Goal: Task Accomplishment & Management: Manage account settings

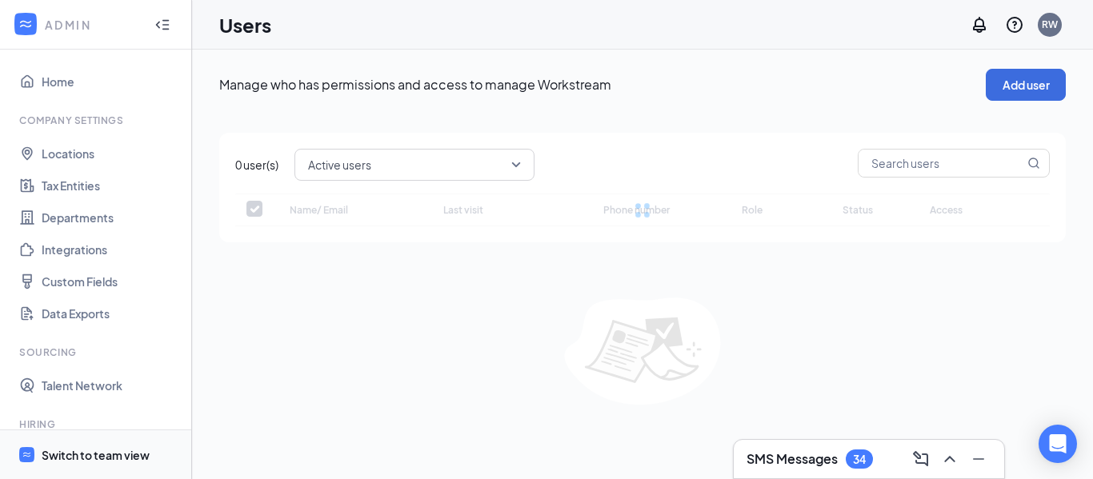
checkbox input "false"
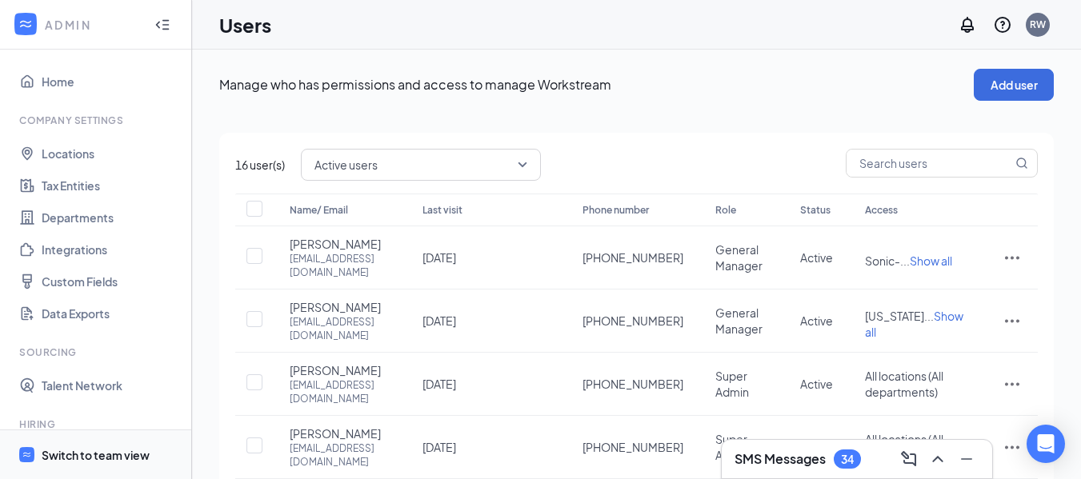
click at [101, 453] on div "Switch to team view" at bounding box center [96, 455] width 108 height 16
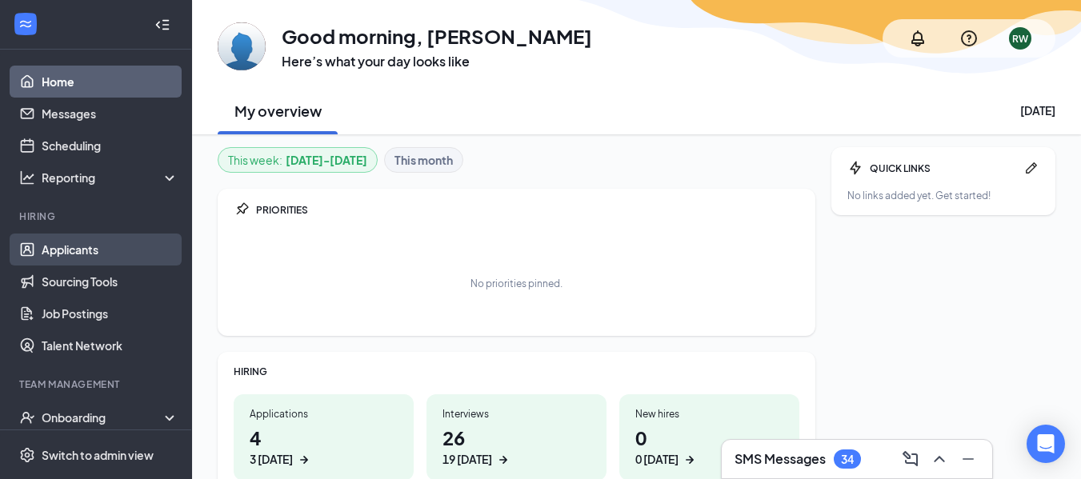
click at [73, 253] on link "Applicants" at bounding box center [110, 250] width 137 height 32
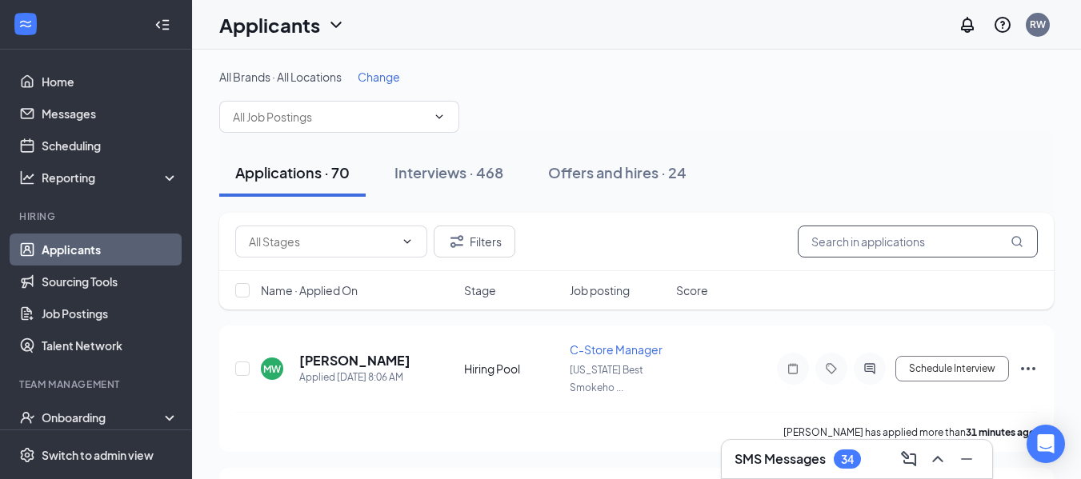
click at [899, 244] on input "text" at bounding box center [917, 242] width 240 height 32
click at [840, 454] on div "34" at bounding box center [846, 458] width 27 height 19
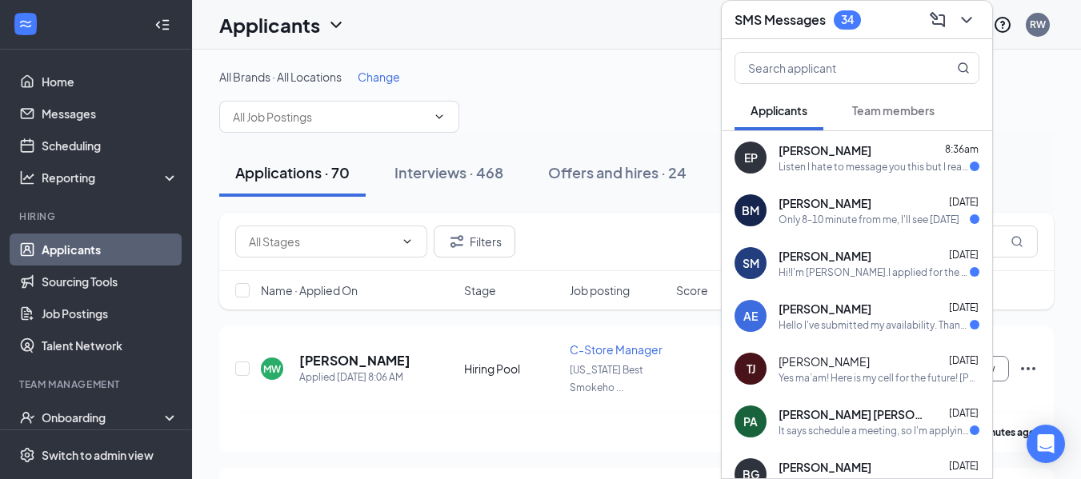
click at [901, 166] on div "Listen I hate to message you this but I really thought I'd be better by [DATE] …" at bounding box center [873, 167] width 191 height 14
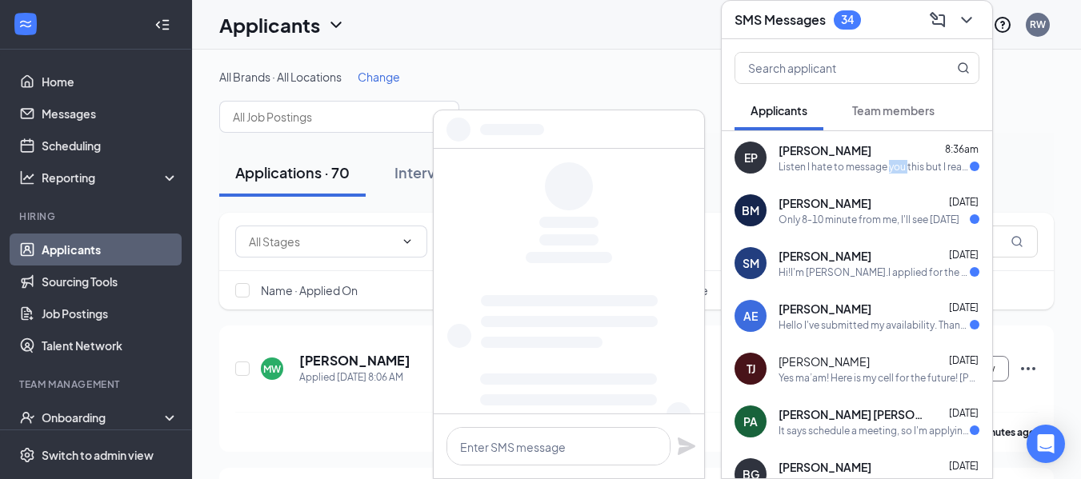
click at [901, 166] on div "Listen I hate to message you this but I really thought I'd be better by [DATE] …" at bounding box center [873, 167] width 191 height 14
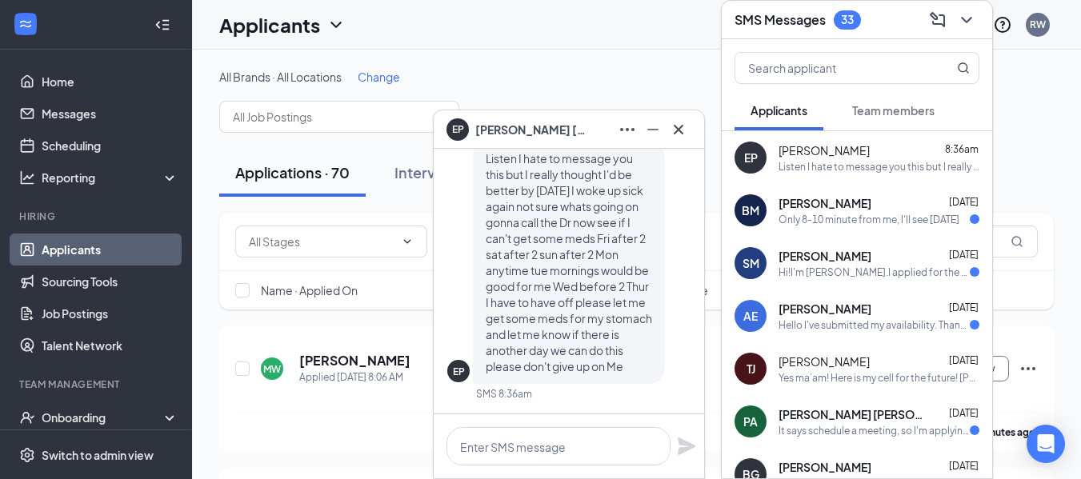
click at [812, 210] on span "[PERSON_NAME]" at bounding box center [824, 203] width 93 height 16
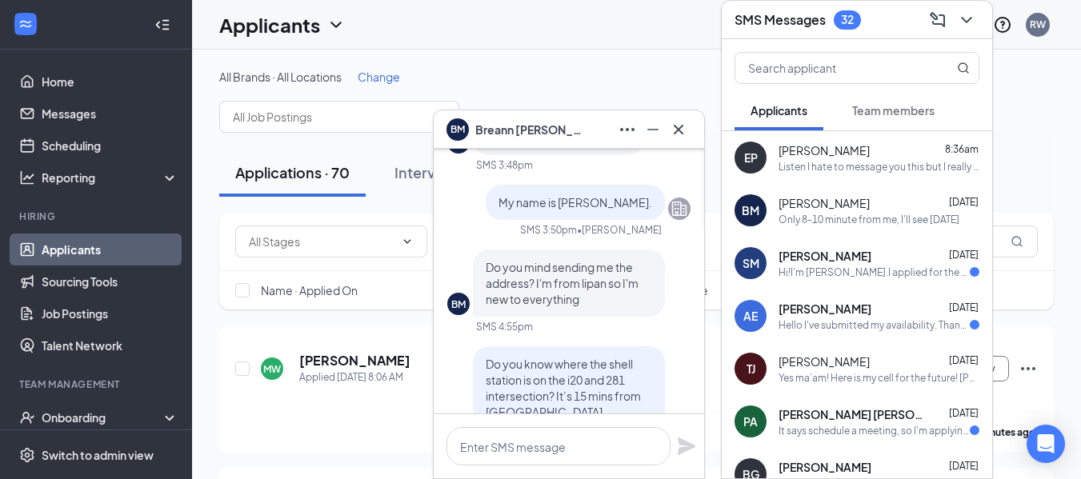
scroll to position [-296, 0]
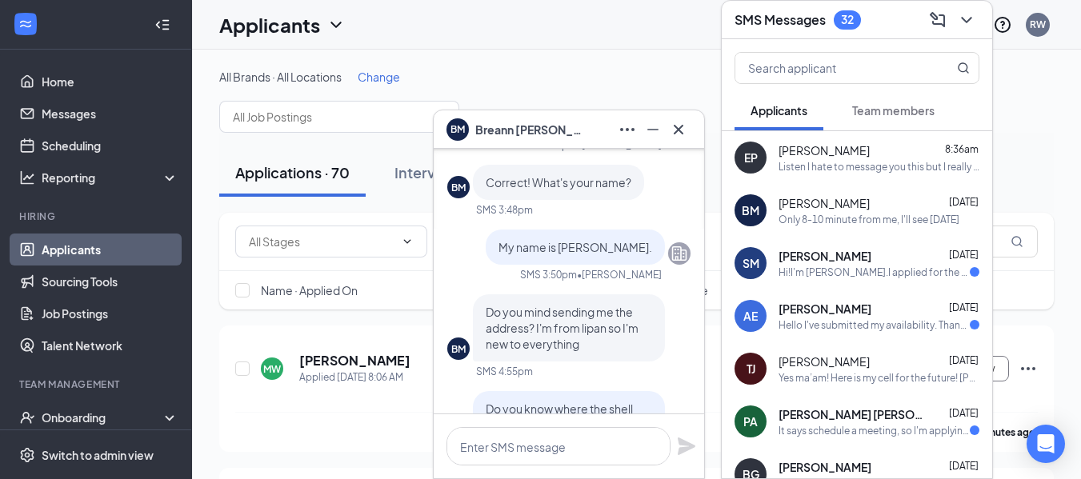
click at [857, 267] on div "Hi!I'm [PERSON_NAME].I applied for the car hop position with yall.Then it had m…" at bounding box center [873, 273] width 191 height 14
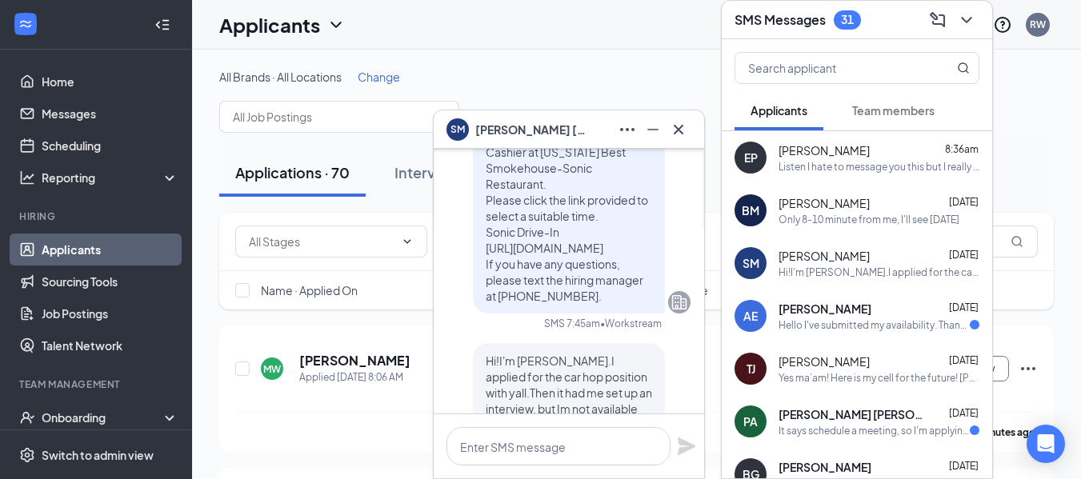
scroll to position [0, 0]
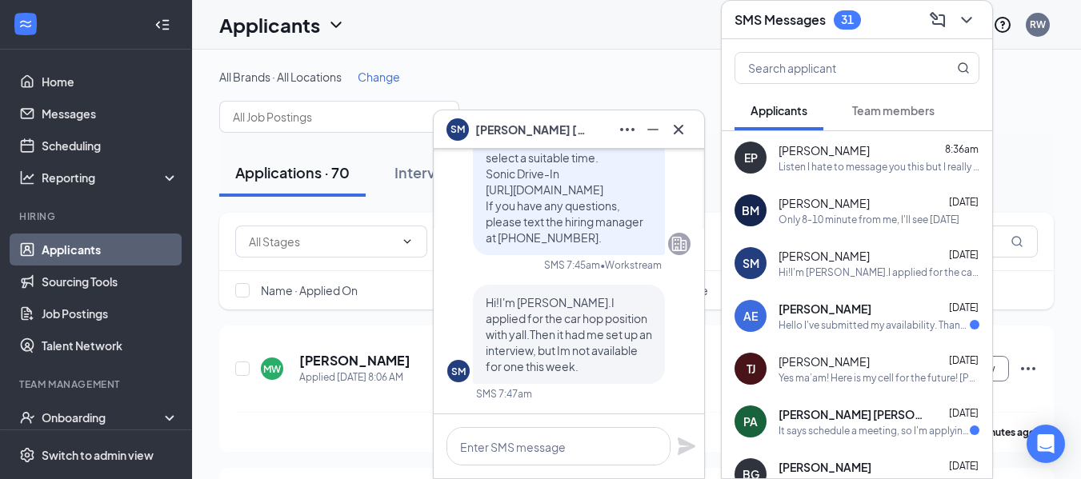
click at [862, 317] on div "[PERSON_NAME] [DATE] Hello I've submitted my availability. Thanks for your cons…" at bounding box center [878, 316] width 201 height 31
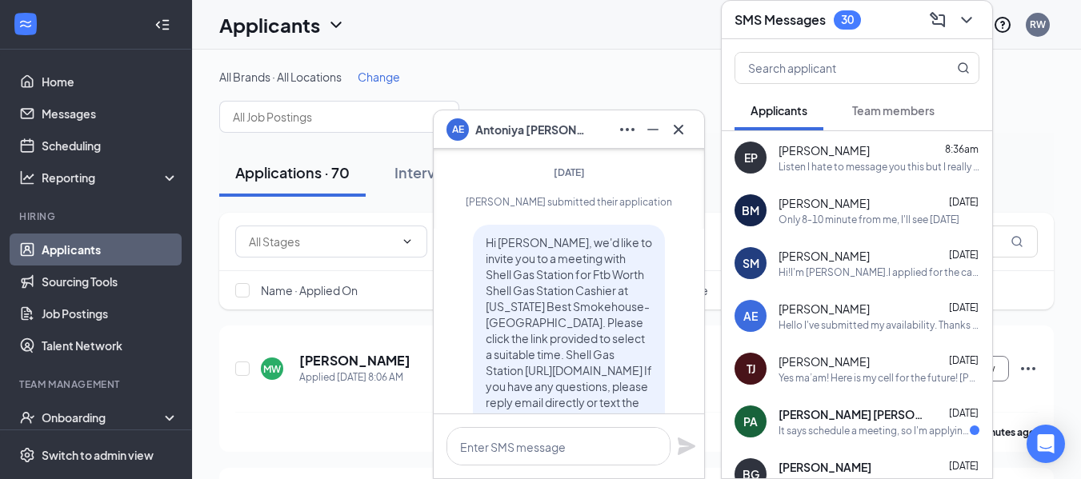
scroll to position [-169, 0]
click at [836, 310] on span "[PERSON_NAME]" at bounding box center [823, 309] width 91 height 16
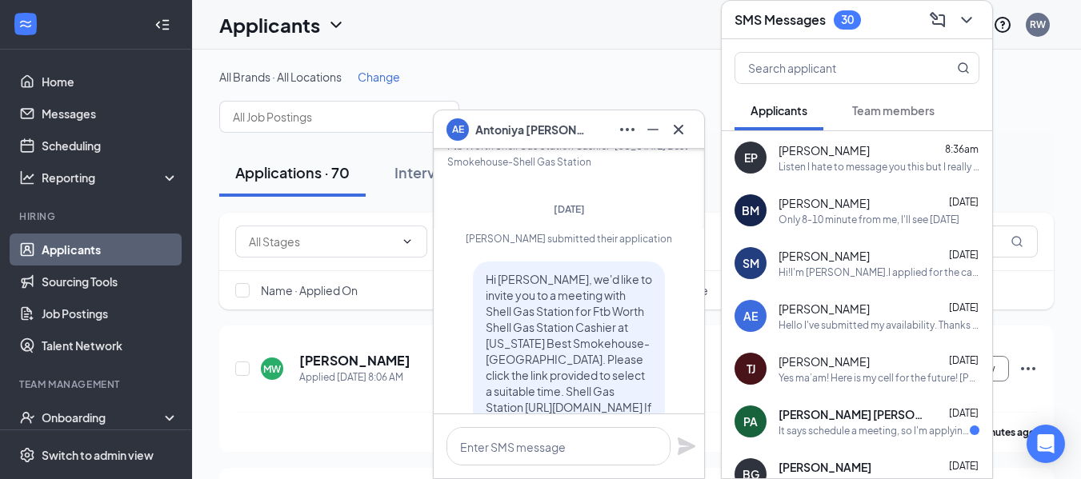
scroll to position [-108, 0]
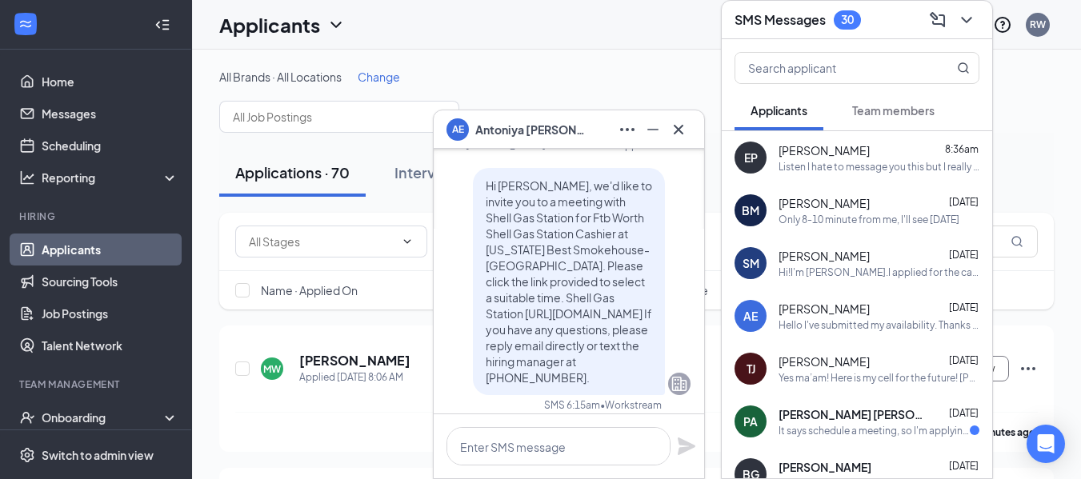
click at [837, 367] on span "[PERSON_NAME]" at bounding box center [823, 362] width 91 height 16
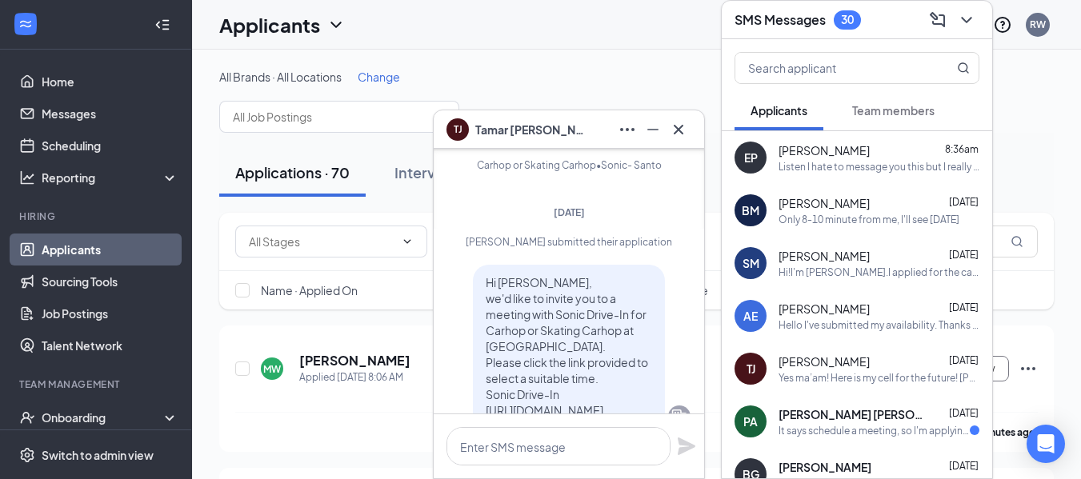
scroll to position [-2411, 0]
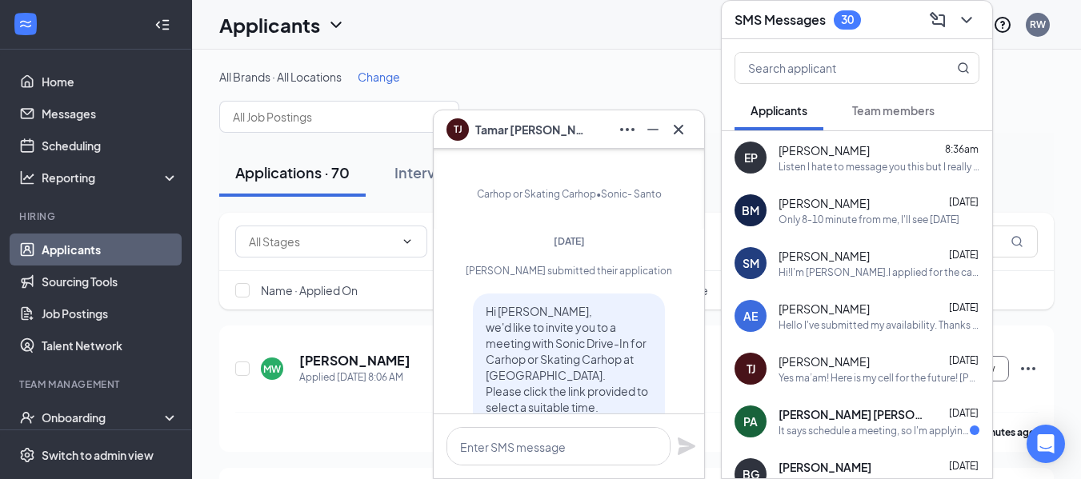
click at [889, 414] on div "[PERSON_NAME] [PERSON_NAME] [DATE]" at bounding box center [878, 414] width 201 height 16
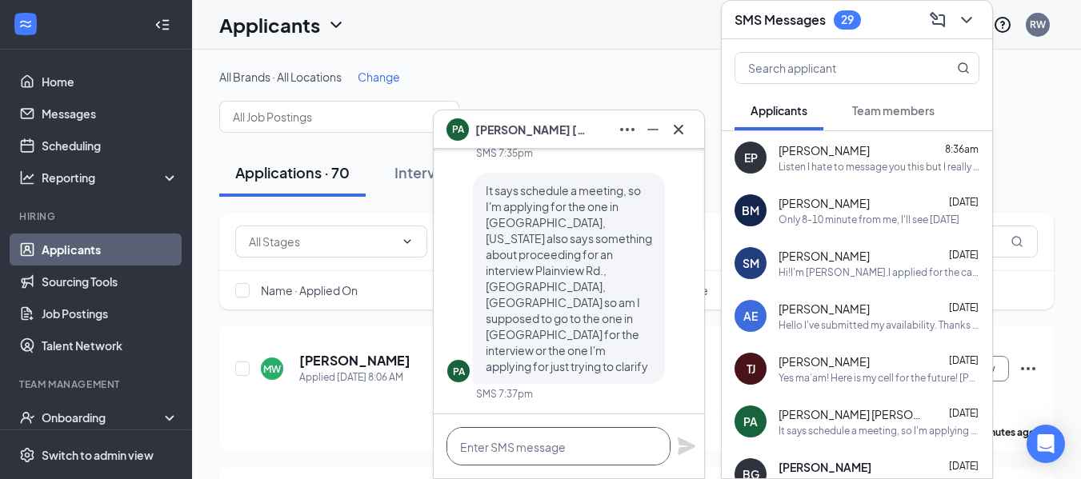
click at [537, 451] on textarea at bounding box center [558, 446] width 224 height 38
type textarea "n"
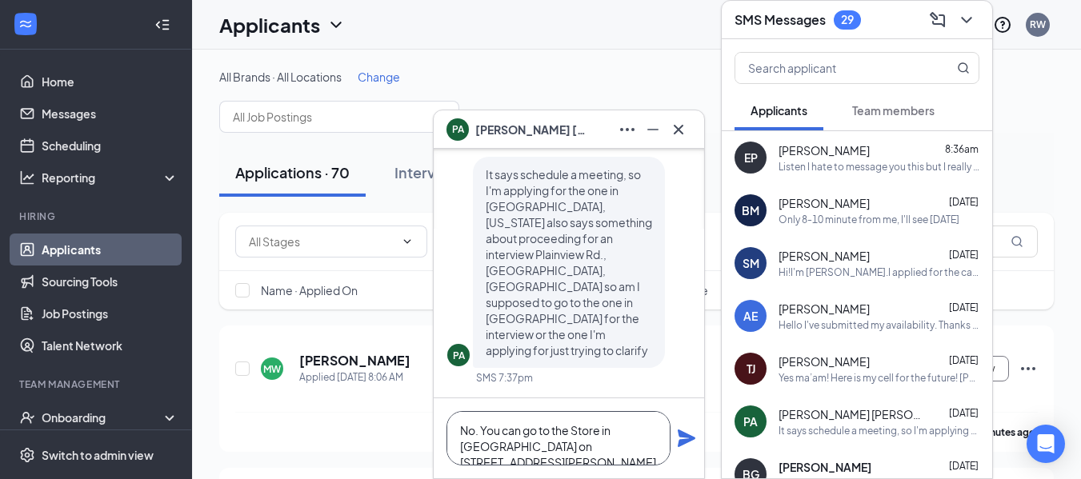
type textarea "No. You can go to the Store in [GEOGRAPHIC_DATA] on [STREET_ADDRESS][PERSON_NAM…"
click at [689, 439] on icon "Plane" at bounding box center [686, 438] width 18 height 18
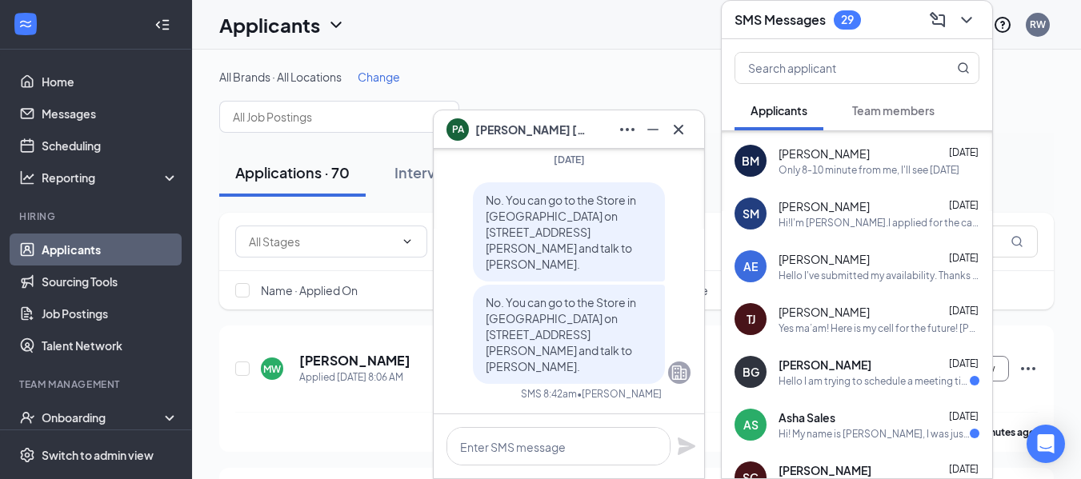
scroll to position [106, 0]
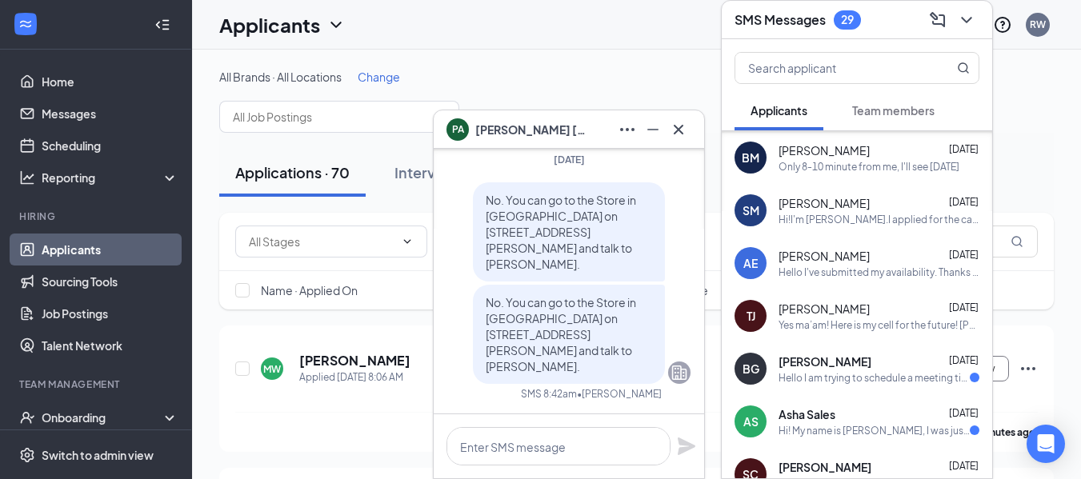
click at [855, 369] on span "[PERSON_NAME]" at bounding box center [824, 362] width 93 height 16
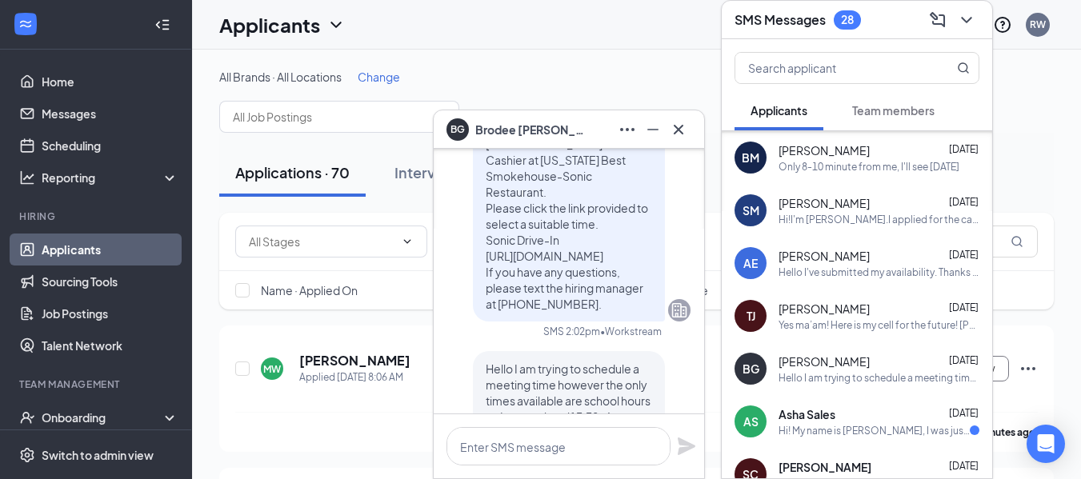
scroll to position [0, 0]
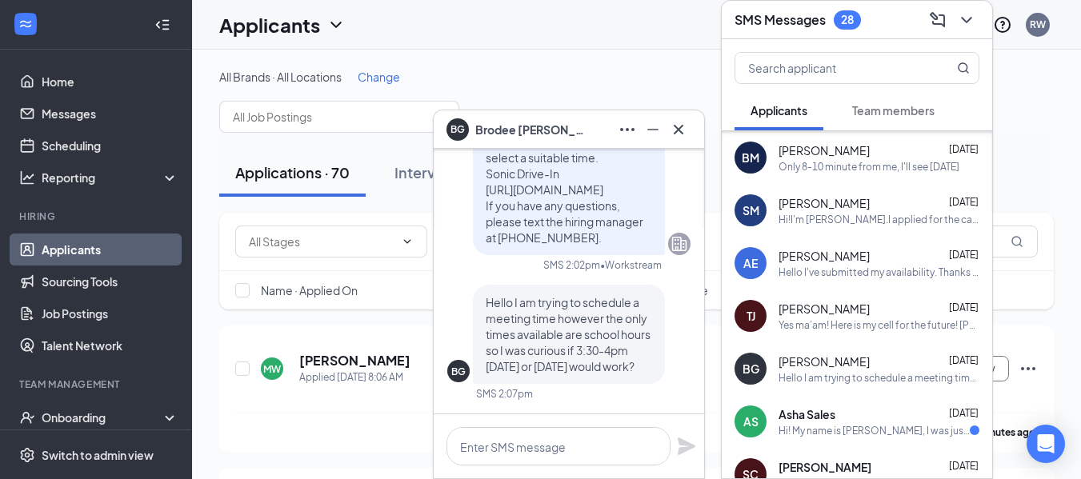
click at [827, 419] on span "Asha Sales" at bounding box center [806, 414] width 57 height 16
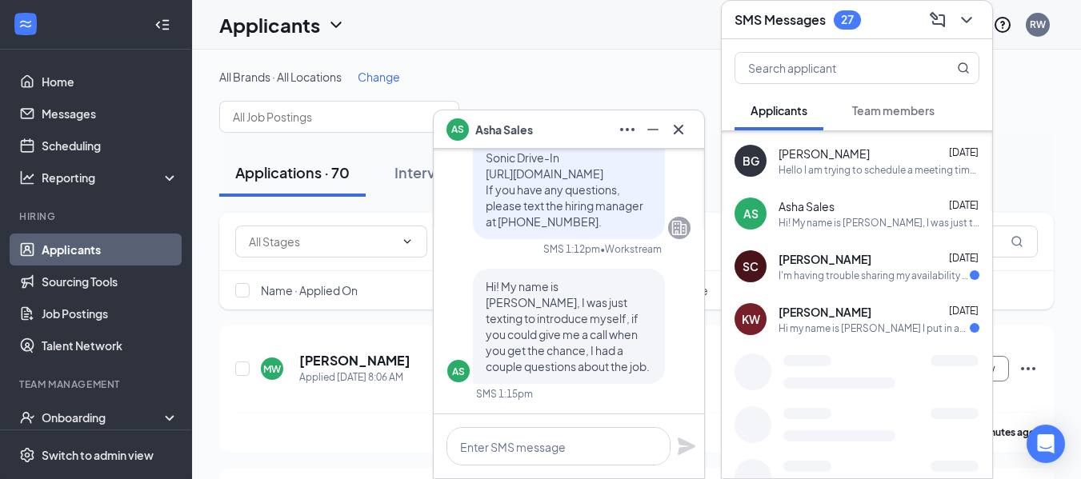
scroll to position [338, 0]
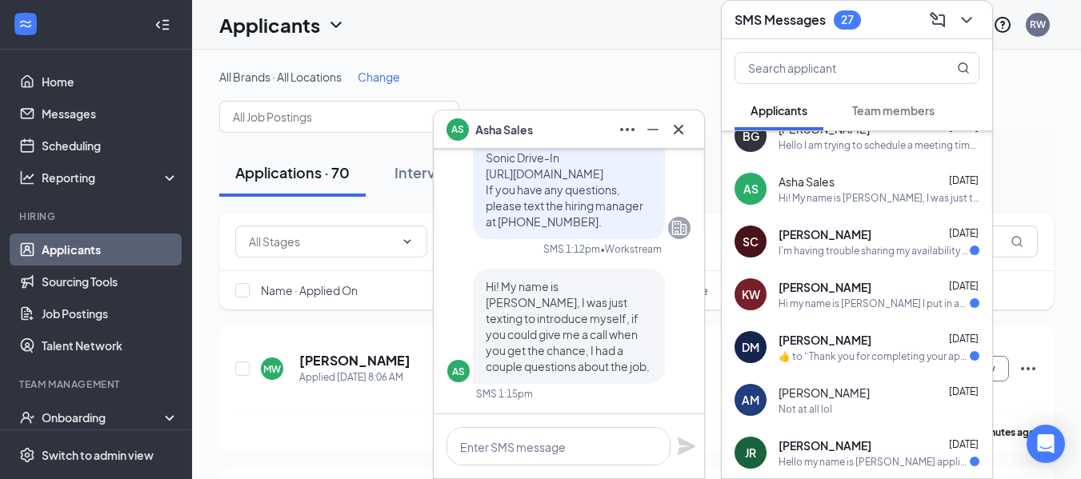
click at [884, 238] on div "[PERSON_NAME] [DATE]" at bounding box center [878, 234] width 201 height 16
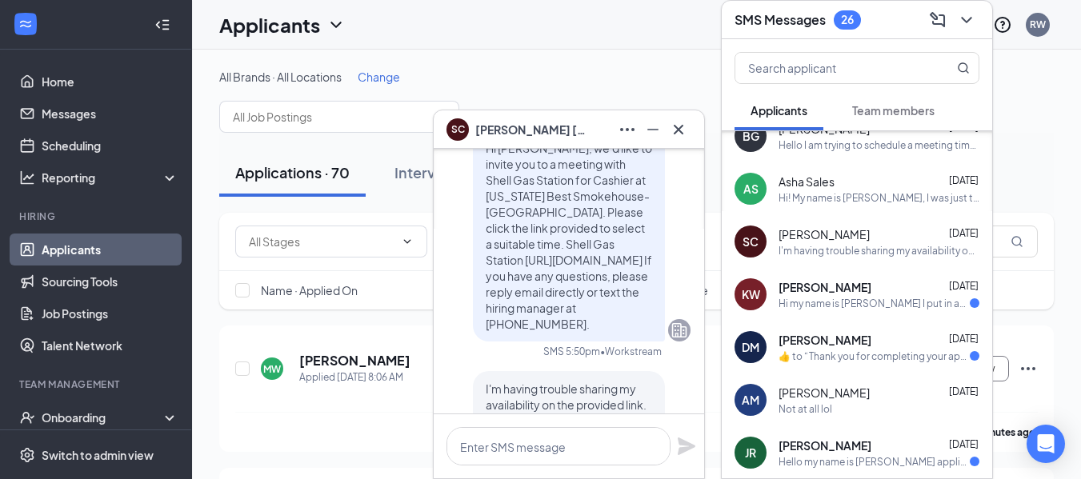
scroll to position [0, 0]
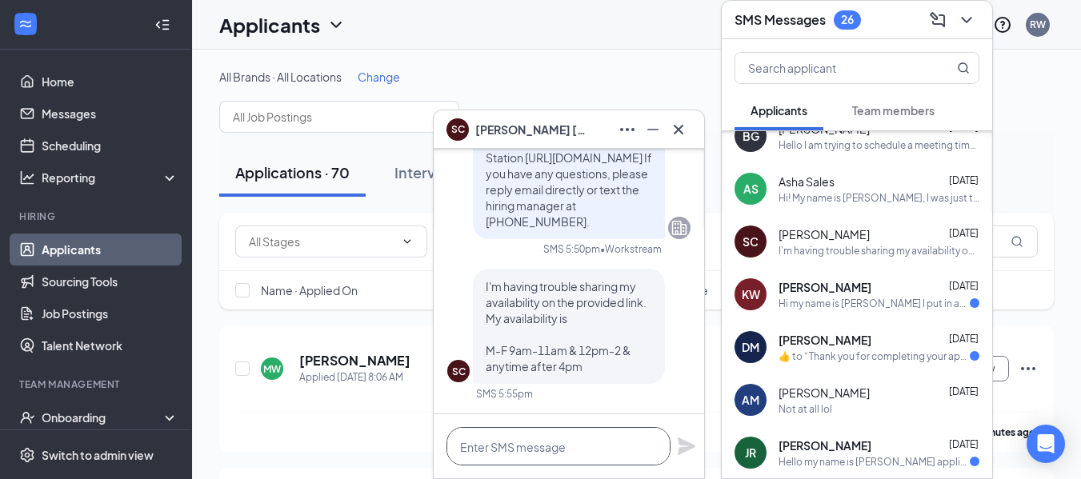
click at [532, 455] on textarea at bounding box center [558, 446] width 224 height 38
type textarea "w"
type textarea "When can you interview?"
click at [685, 445] on icon "Plane" at bounding box center [686, 446] width 18 height 18
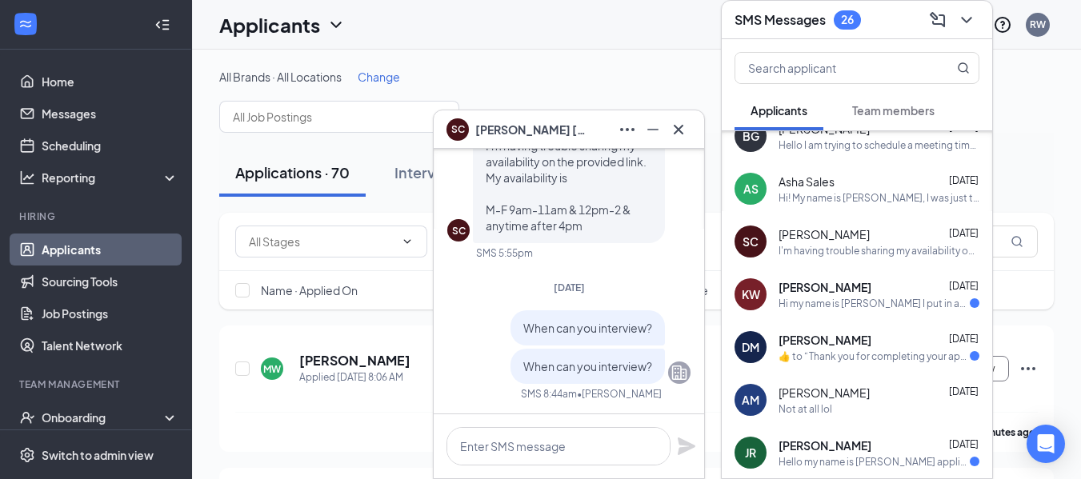
click at [869, 298] on div "Hi my name is [PERSON_NAME] I put in an application for here and I was wonderin…" at bounding box center [873, 304] width 191 height 14
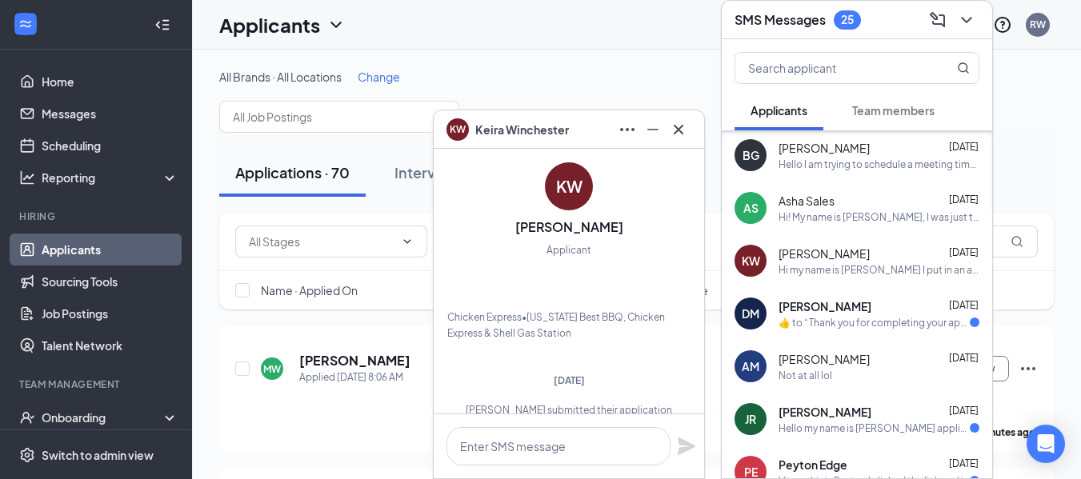
scroll to position [403, 0]
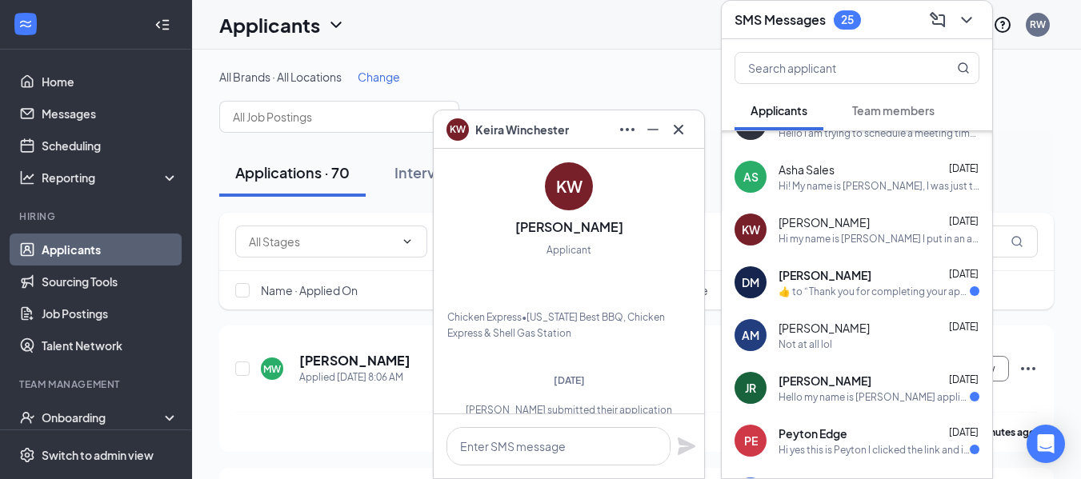
click at [867, 288] on div "​👍​ to “ Thank you for completing your application for the C-Store Manager posi…" at bounding box center [873, 292] width 191 height 14
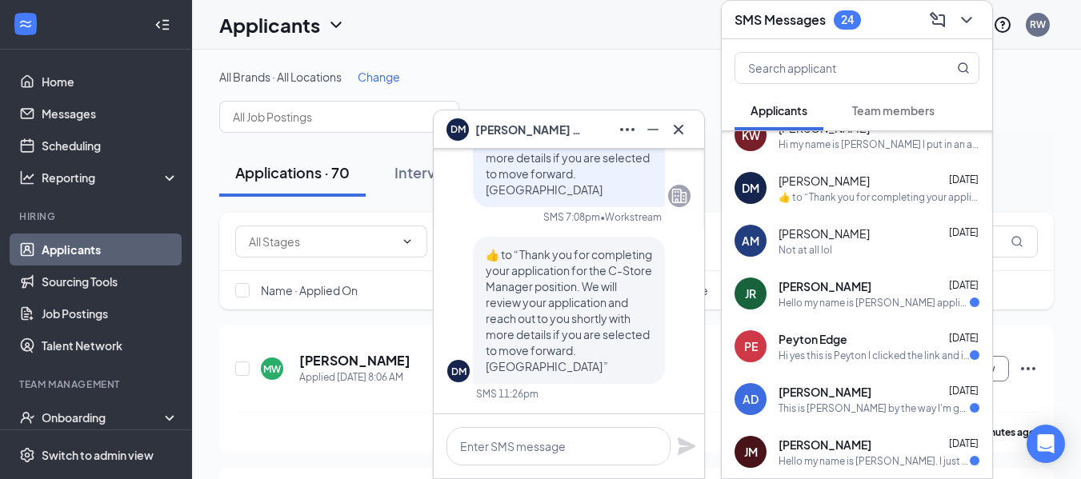
scroll to position [503, 0]
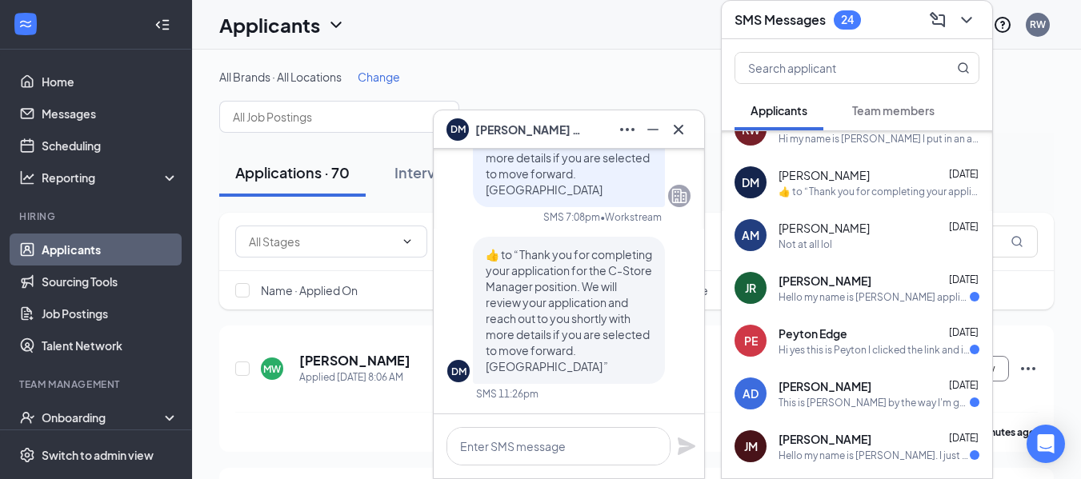
click at [826, 290] on div "Hello my name is [PERSON_NAME] applied for work email says pick a time but ther…" at bounding box center [873, 297] width 191 height 14
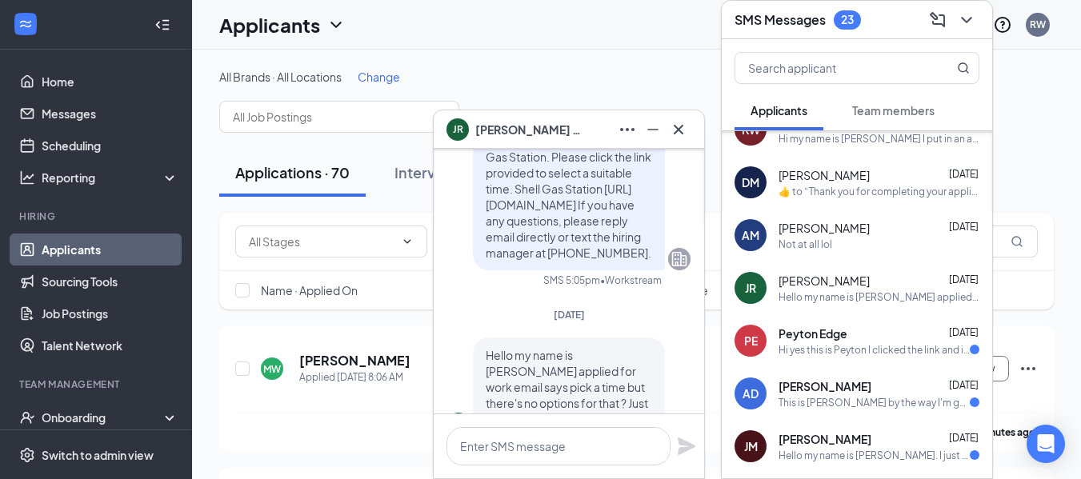
scroll to position [0, 0]
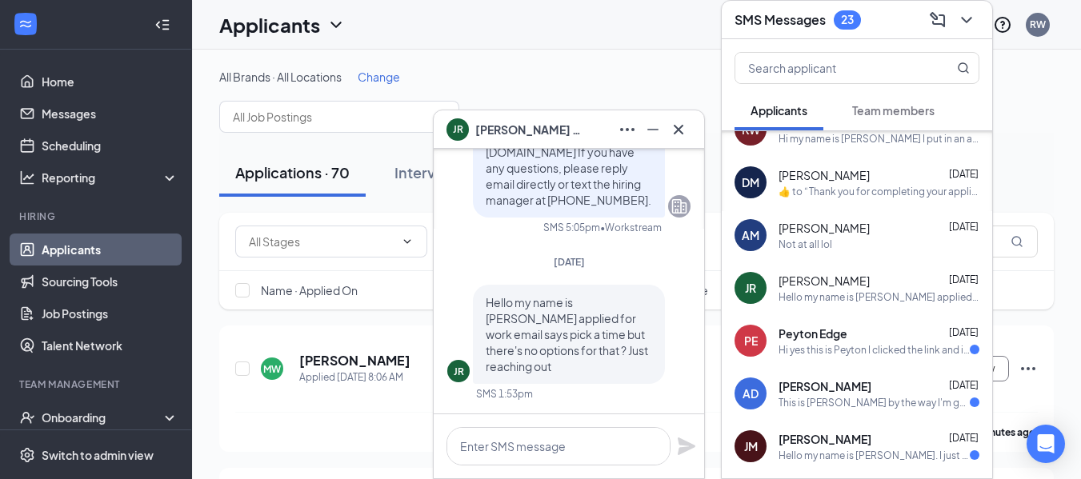
click at [837, 346] on div "Hi yes this is Peyton I clicked the link and it said I have already completed t…" at bounding box center [873, 350] width 191 height 14
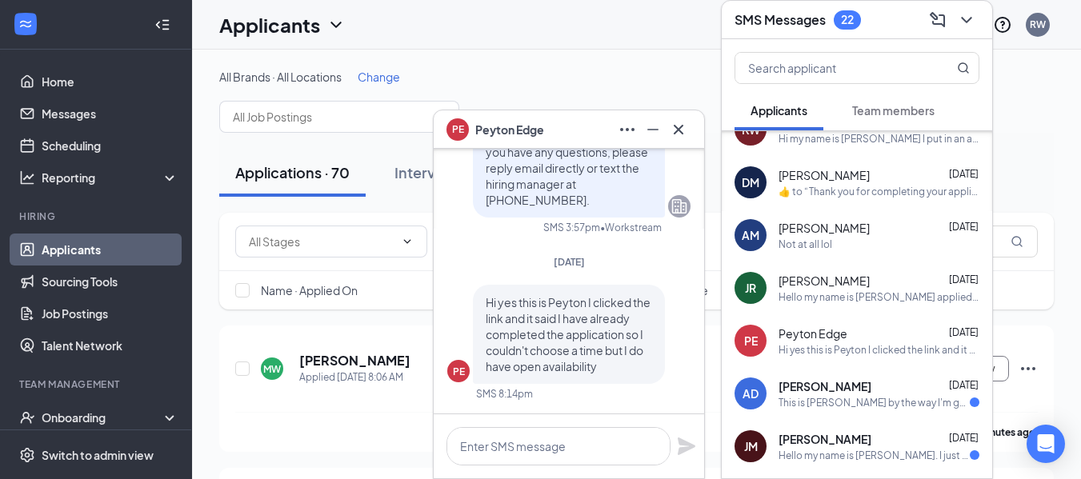
click at [890, 397] on div "This is [PERSON_NAME] by the way I'm going to be a cook" at bounding box center [873, 403] width 191 height 14
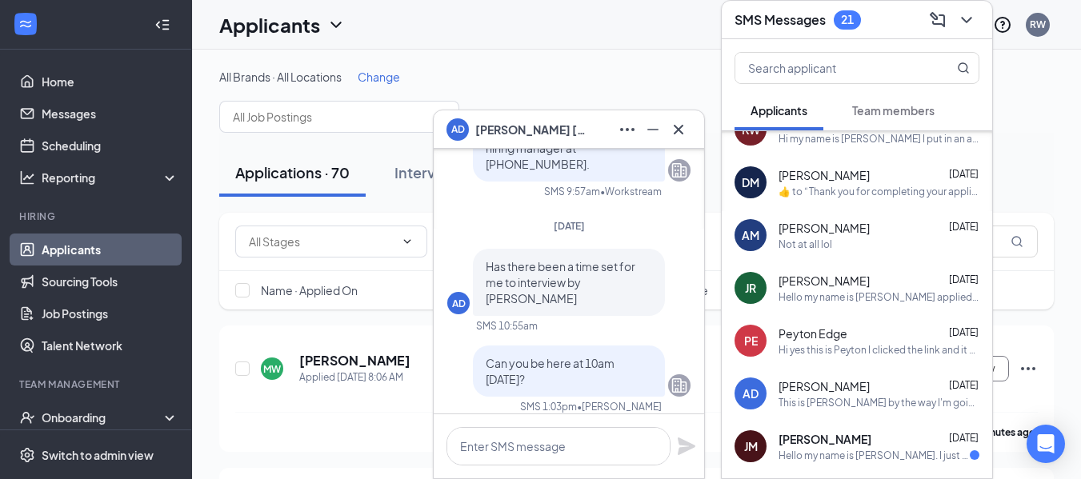
scroll to position [-898, 0]
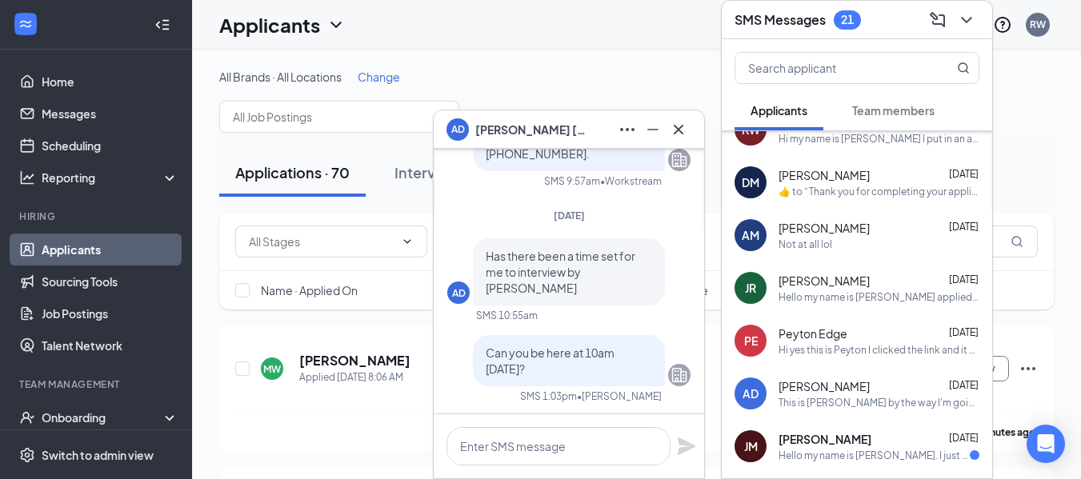
click at [840, 437] on span "[PERSON_NAME]" at bounding box center [824, 439] width 93 height 16
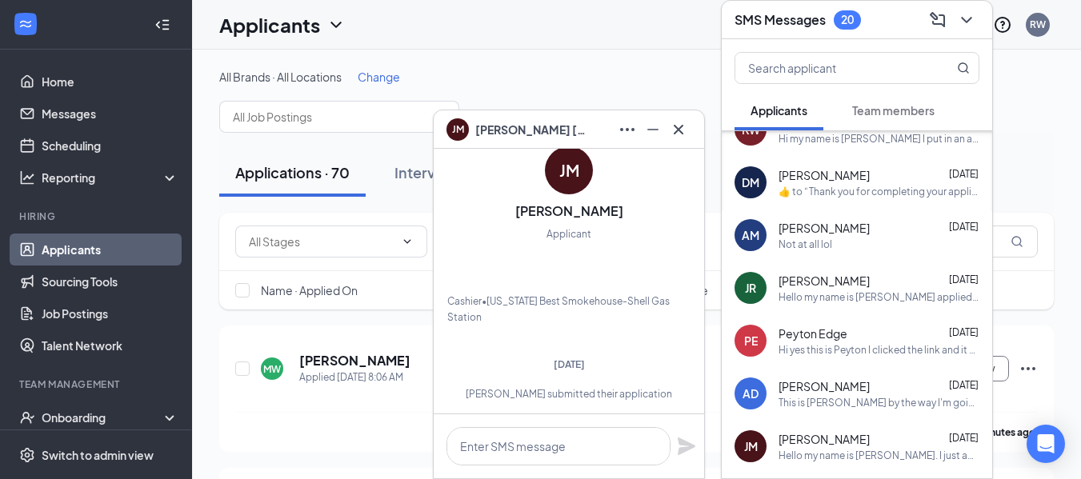
scroll to position [-421, 0]
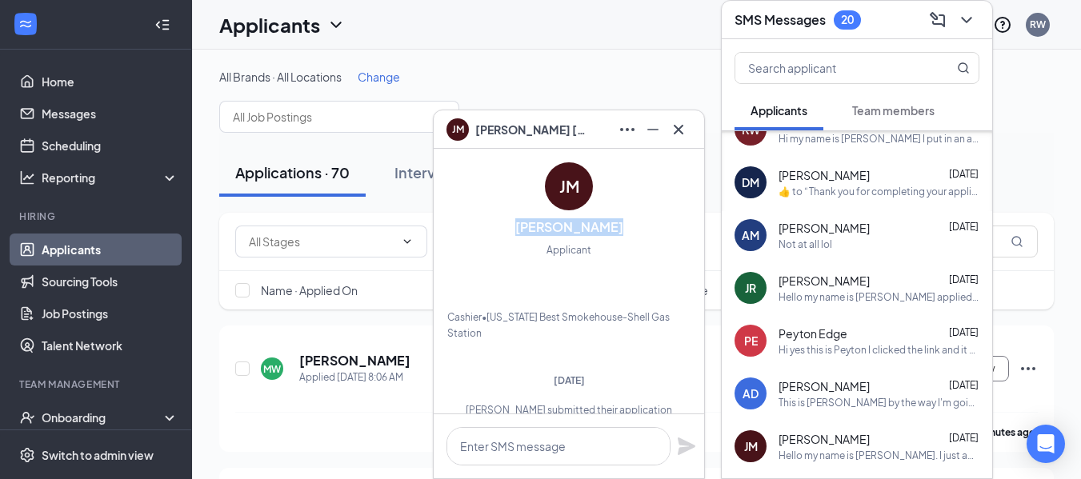
drag, startPoint x: 608, startPoint y: 230, endPoint x: 513, endPoint y: 232, distance: 94.4
click at [513, 232] on div "[PERSON_NAME] Applicant Cashier • [US_STATE] Best Smokehouse-[GEOGRAPHIC_DATA]" at bounding box center [568, 251] width 243 height 179
click at [545, 225] on h3 "[PERSON_NAME]" at bounding box center [569, 227] width 108 height 18
drag, startPoint x: 608, startPoint y: 224, endPoint x: 505, endPoint y: 222, distance: 102.4
click at [505, 222] on div "[PERSON_NAME] Applicant Cashier • [US_STATE] Best Smokehouse-[GEOGRAPHIC_DATA]" at bounding box center [568, 251] width 243 height 179
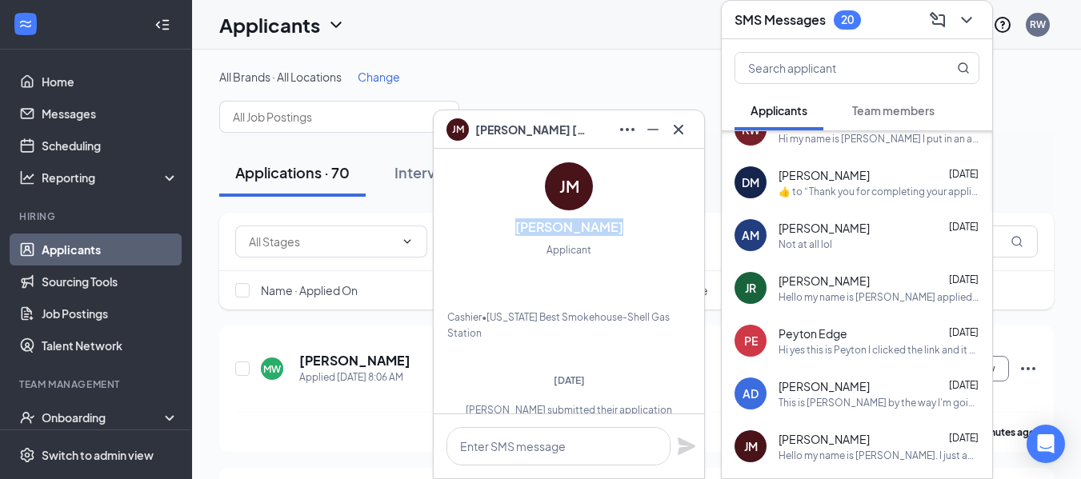
copy h3 "[PERSON_NAME]"
click at [681, 128] on icon "Cross" at bounding box center [678, 129] width 19 height 19
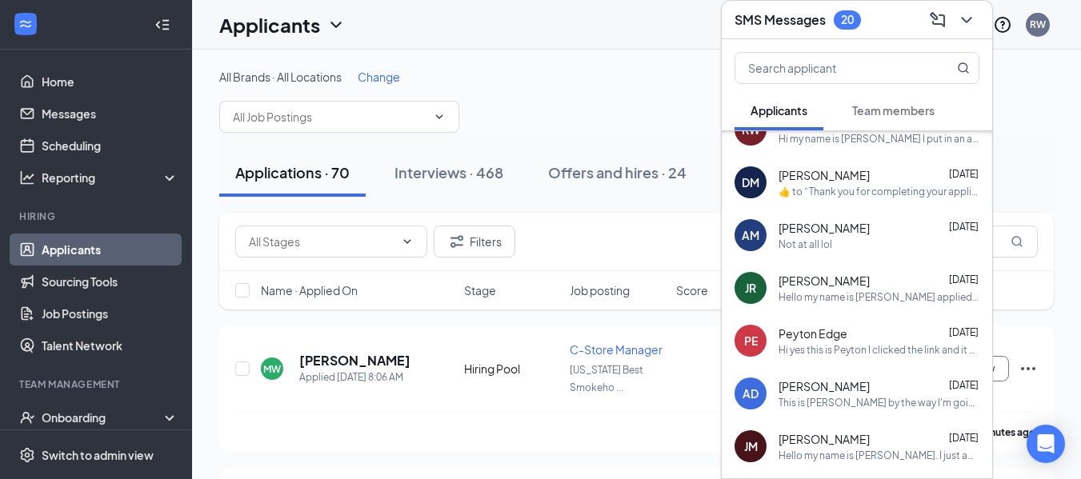
click at [1052, 108] on div "All Brands · All Locations Change" at bounding box center [636, 101] width 834 height 64
click at [969, 14] on icon "ChevronDown" at bounding box center [966, 19] width 19 height 19
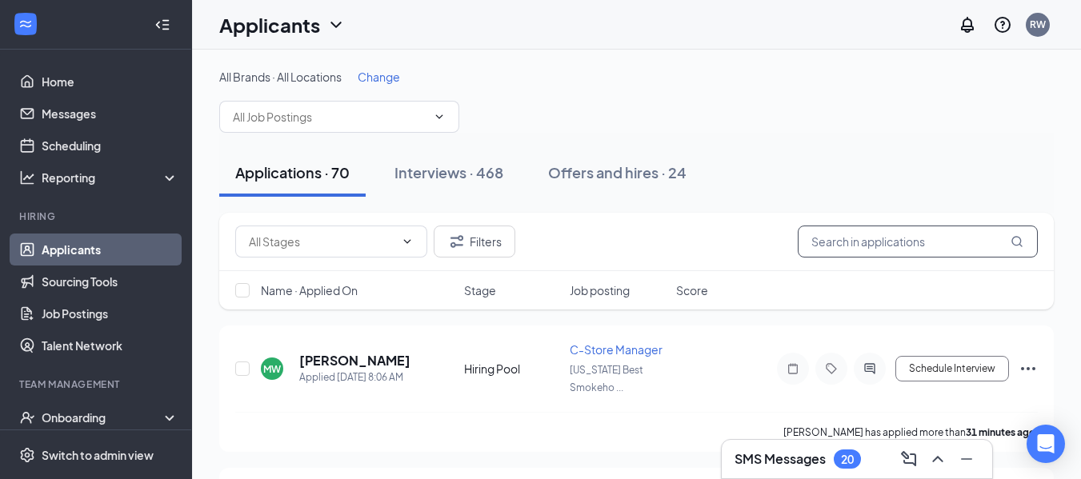
click at [899, 241] on input "text" at bounding box center [917, 242] width 240 height 32
paste input "[PERSON_NAME]"
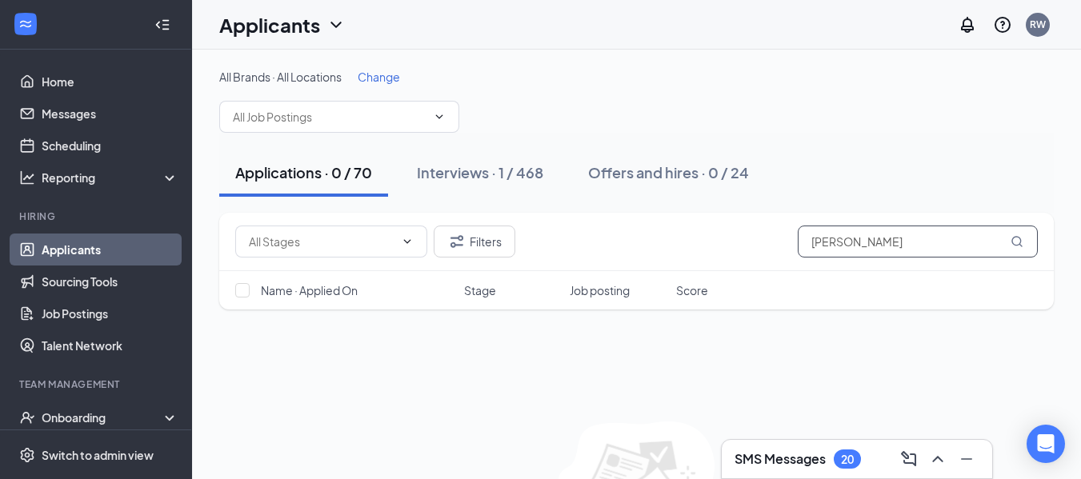
click at [1029, 242] on input "[PERSON_NAME]" at bounding box center [917, 242] width 240 height 32
type input "[PERSON_NAME]"
click at [1020, 238] on icon "MagnifyingGlass" at bounding box center [1016, 241] width 10 height 10
click at [897, 246] on input "[PERSON_NAME]" at bounding box center [917, 242] width 240 height 32
